Goal: Navigation & Orientation: Find specific page/section

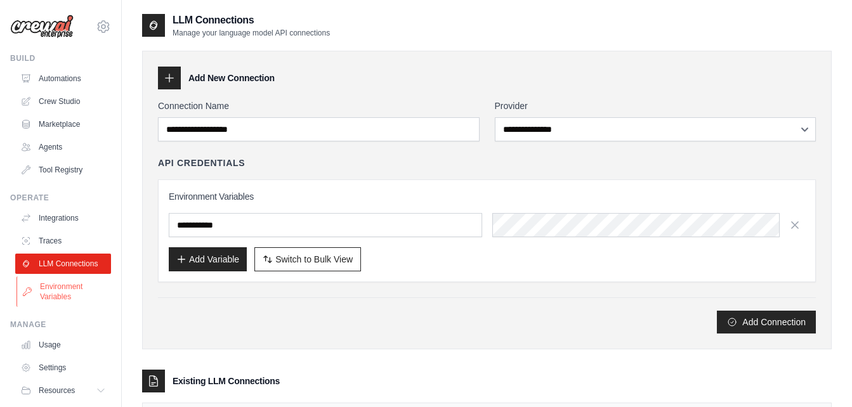
click at [67, 307] on link "Environment Variables" at bounding box center [64, 292] width 96 height 30
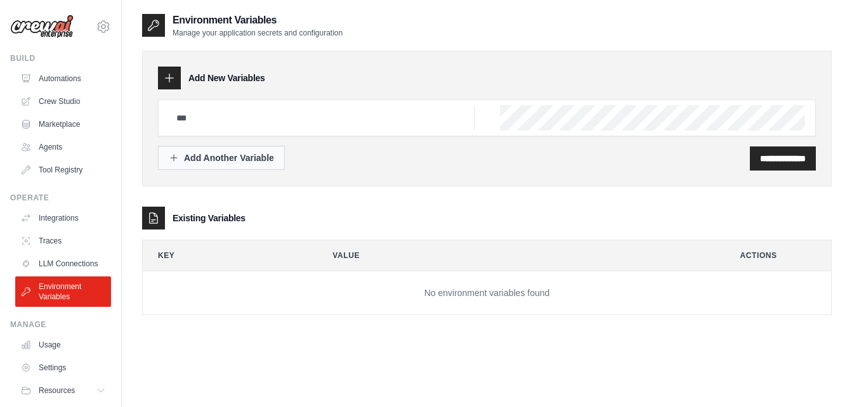
click at [207, 159] on div "Add Another Variable" at bounding box center [221, 158] width 105 height 13
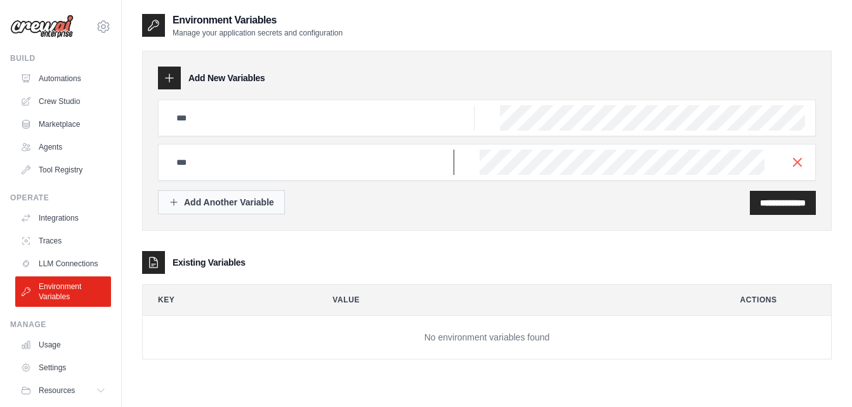
click at [207, 131] on input "text" at bounding box center [322, 117] width 306 height 25
click at [209, 131] on input "text" at bounding box center [322, 117] width 306 height 25
click at [219, 115] on input "text" at bounding box center [322, 117] width 306 height 25
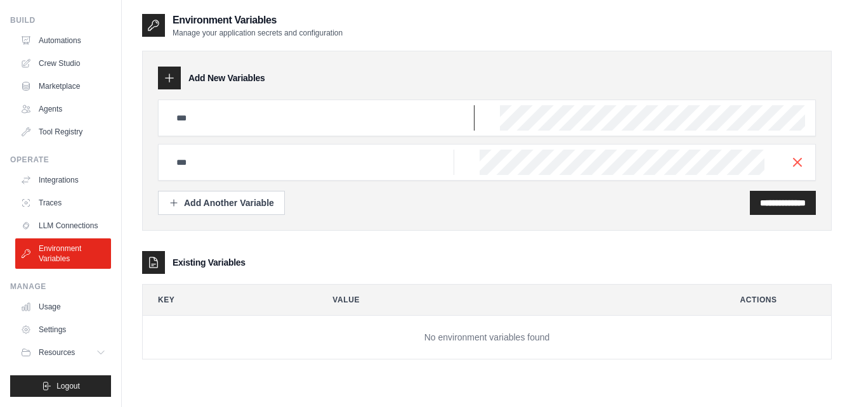
scroll to position [48, 0]
click at [49, 205] on ul "Integrations Traces LLM Connections Environment Variables" at bounding box center [63, 219] width 96 height 99
click at [54, 223] on link "LLM Connections" at bounding box center [64, 226] width 96 height 20
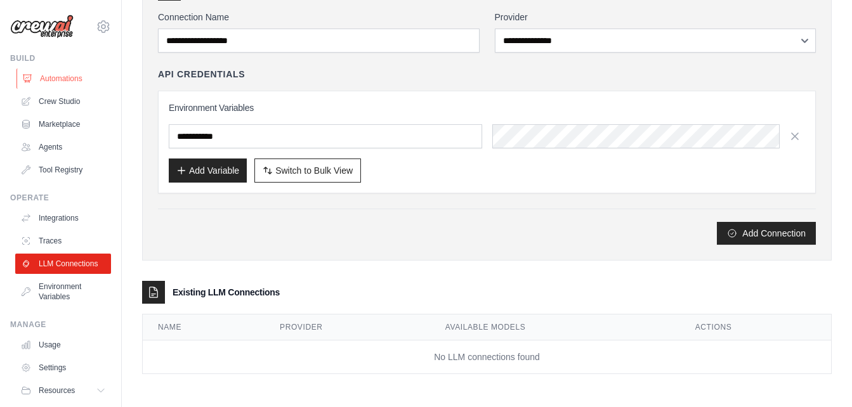
click at [62, 72] on link "Automations" at bounding box center [64, 78] width 96 height 20
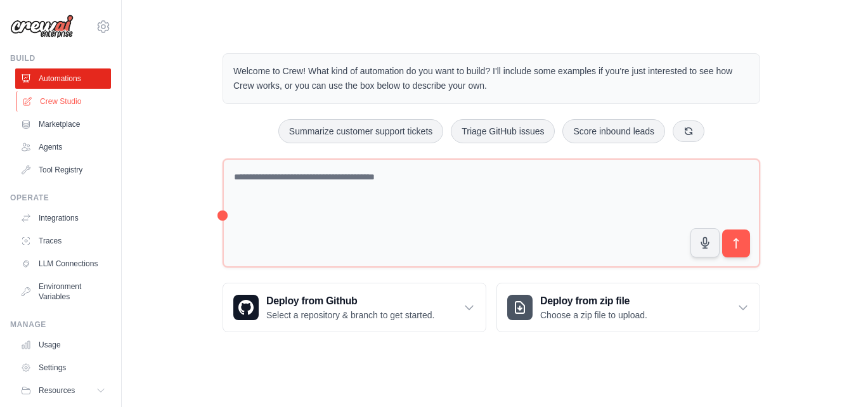
click at [72, 103] on link "Crew Studio" at bounding box center [64, 101] width 96 height 20
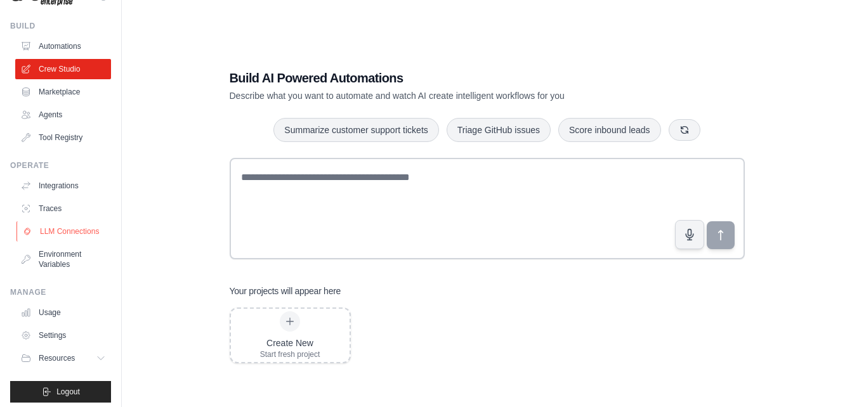
scroll to position [48, 0]
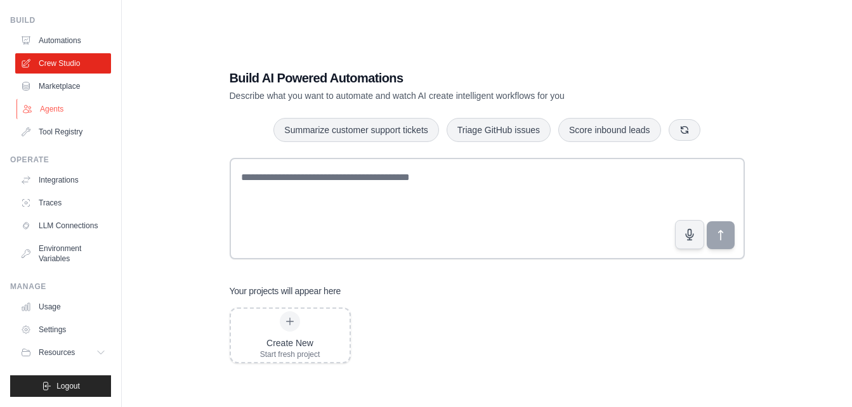
click at [45, 101] on link "Agents" at bounding box center [64, 109] width 96 height 20
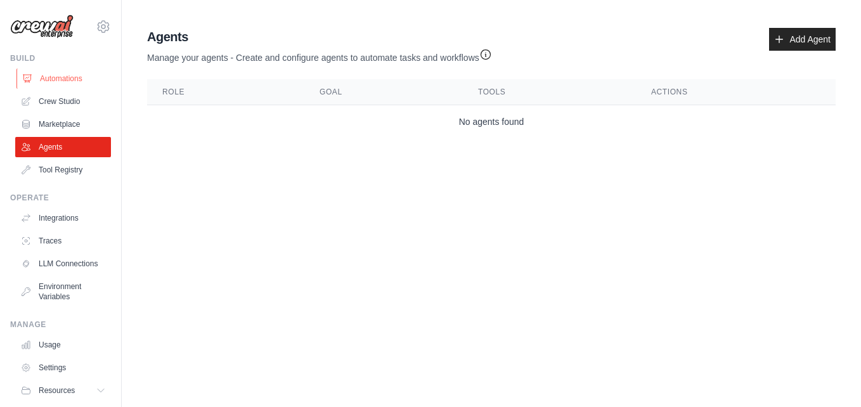
click at [48, 81] on link "Automations" at bounding box center [64, 78] width 96 height 20
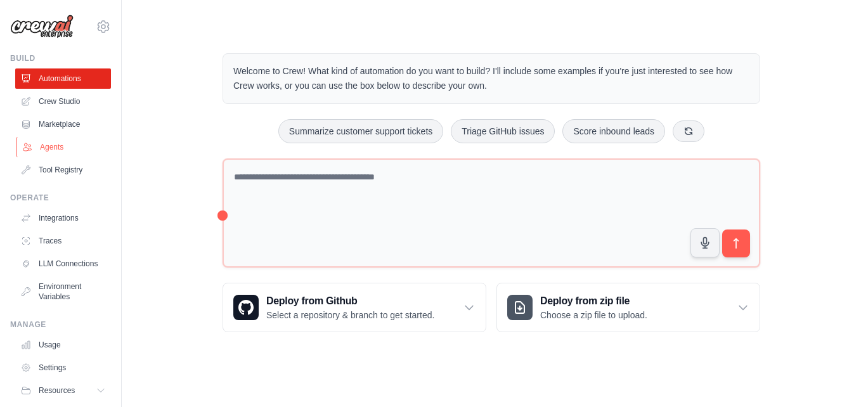
click at [52, 139] on link "Agents" at bounding box center [64, 147] width 96 height 20
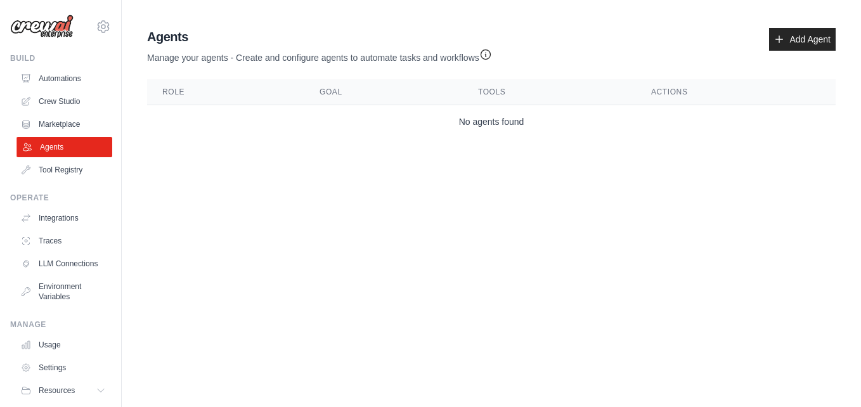
click at [55, 150] on link "Agents" at bounding box center [64, 147] width 96 height 20
click at [782, 34] on icon at bounding box center [779, 39] width 10 height 10
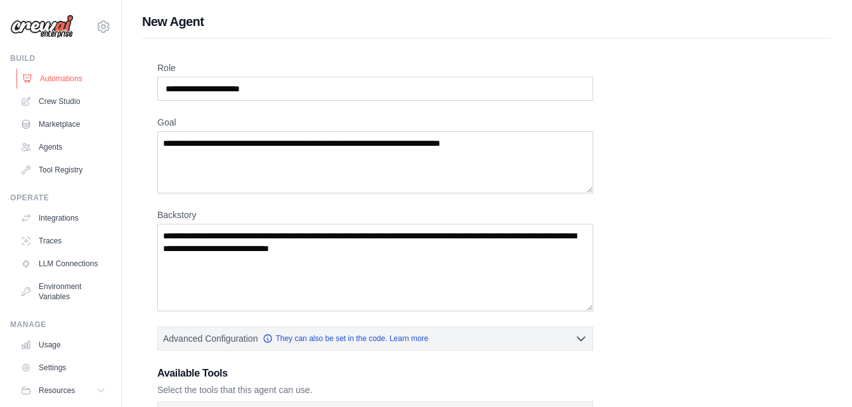
click at [44, 79] on link "Automations" at bounding box center [64, 78] width 96 height 20
